Goal: Find specific page/section: Find specific page/section

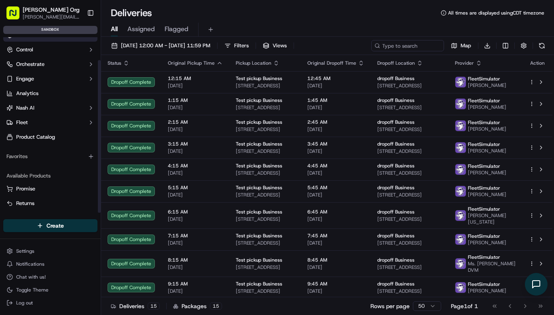
scroll to position [23, 0]
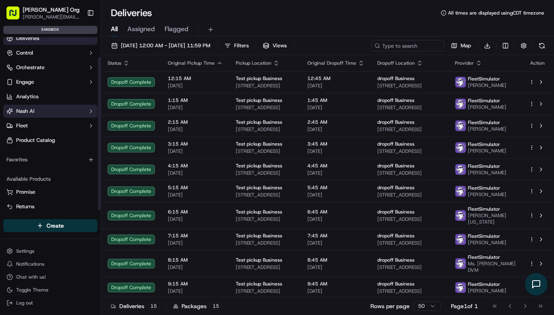
click at [36, 113] on button "Nash AI" at bounding box center [50, 111] width 94 height 13
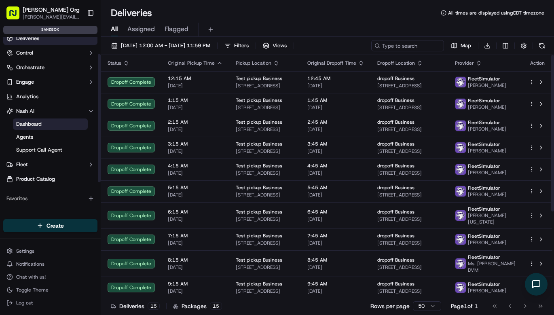
click at [21, 125] on span "Dashboard" at bounding box center [28, 124] width 25 height 7
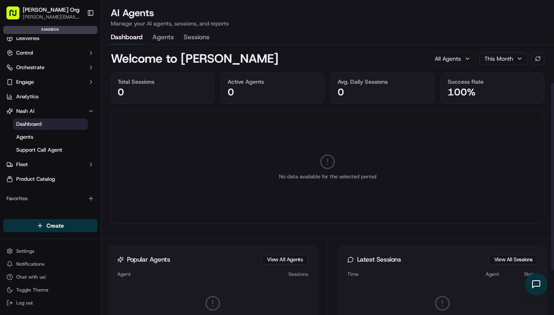
scroll to position [121, 0]
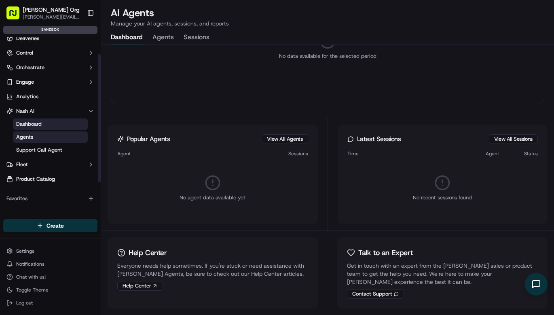
click at [25, 137] on span "Agents" at bounding box center [24, 137] width 17 height 7
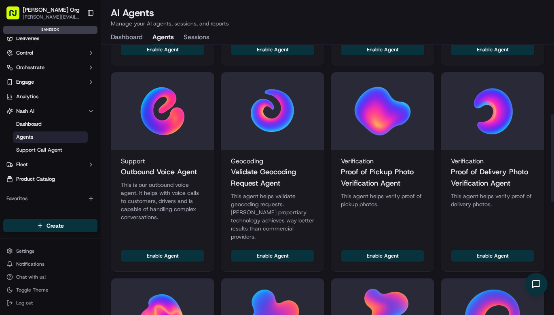
scroll to position [213, 0]
click at [161, 167] on h3 "Outbound Voice Agent" at bounding box center [159, 172] width 76 height 11
click at [159, 87] on img at bounding box center [163, 112] width 58 height 58
click at [53, 10] on div "[PERSON_NAME] Org" at bounding box center [52, 10] width 58 height 8
